Goal: Task Accomplishment & Management: Manage account settings

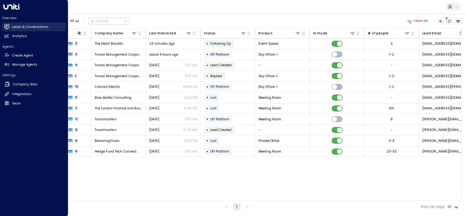
click at [32, 27] on h2 "Leads & Conversations" at bounding box center [30, 27] width 36 height 5
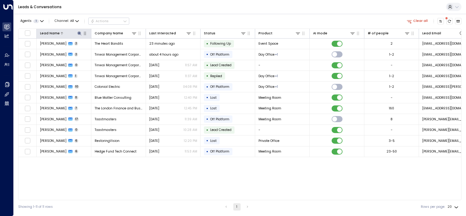
click at [79, 33] on icon at bounding box center [79, 33] width 4 height 4
click at [108, 51] on icon "button" at bounding box center [107, 51] width 4 height 4
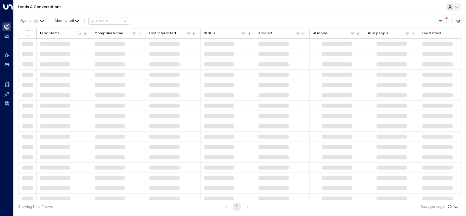
click at [289, 21] on div "Agents 1 Channel: All Actions" at bounding box center [239, 21] width 443 height 10
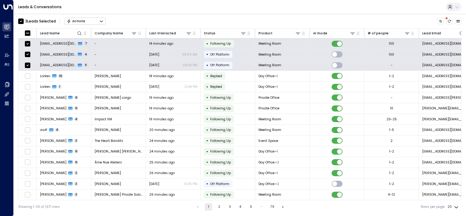
click at [98, 22] on button "Actions" at bounding box center [85, 21] width 41 height 7
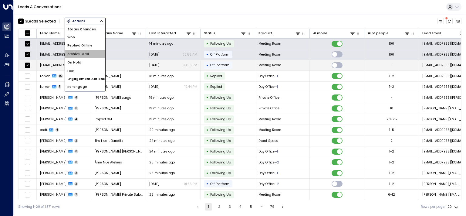
drag, startPoint x: 87, startPoint y: 53, endPoint x: 101, endPoint y: 60, distance: 15.5
click at [87, 53] on span "Archive Lead" at bounding box center [78, 54] width 22 height 5
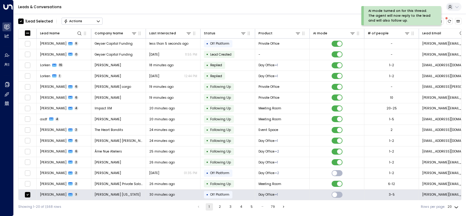
click at [89, 20] on button "Actions" at bounding box center [82, 21] width 41 height 7
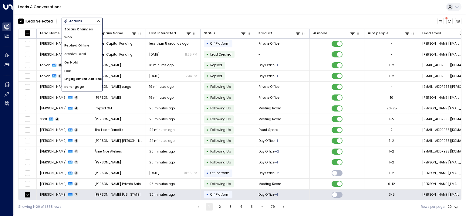
click at [73, 37] on li "Won" at bounding box center [82, 37] width 40 height 8
